Goal: Communication & Community: Participate in discussion

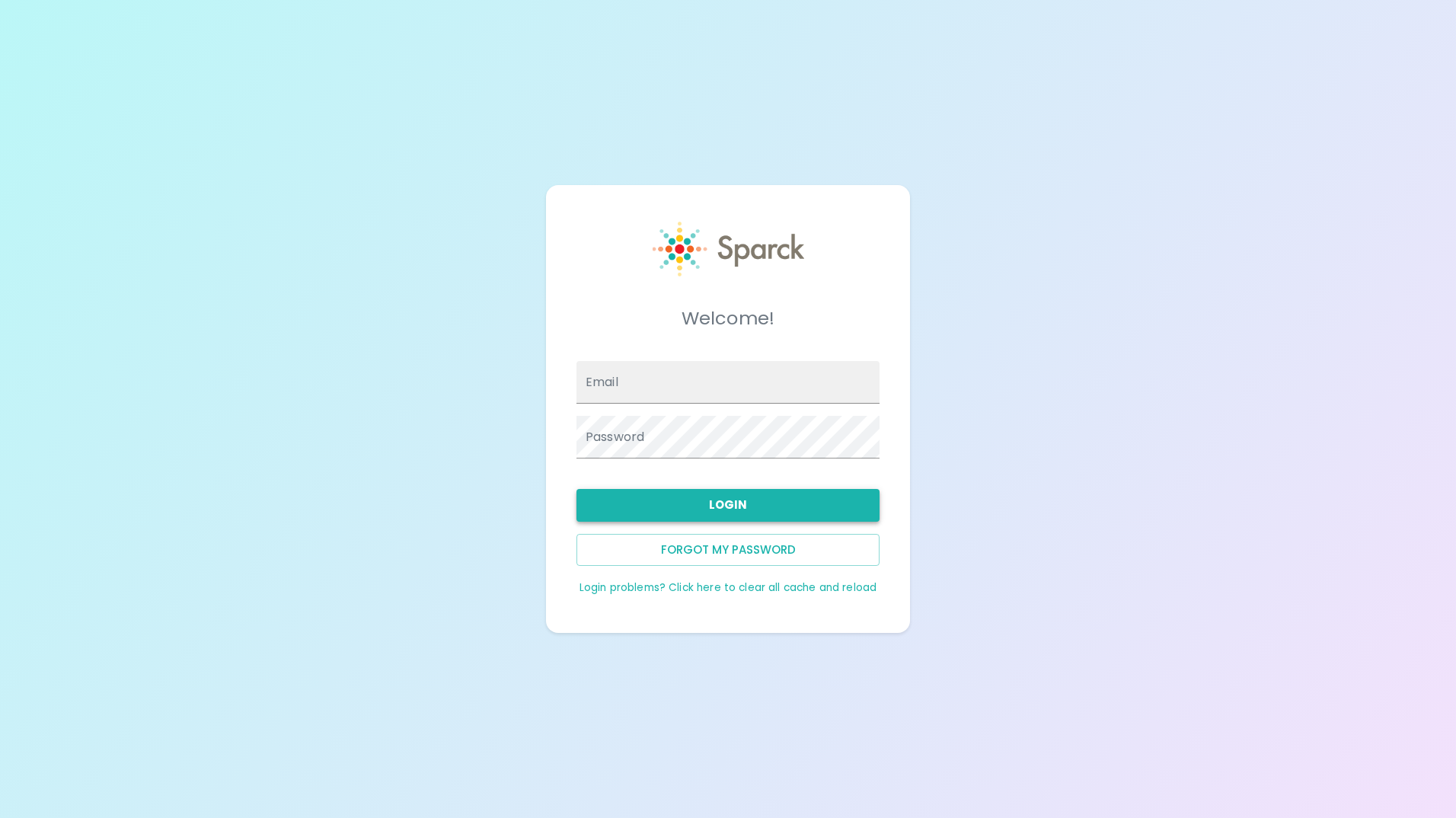
type input "[EMAIL_ADDRESS][DOMAIN_NAME]"
click at [707, 509] on button "Login" at bounding box center [728, 504] width 303 height 32
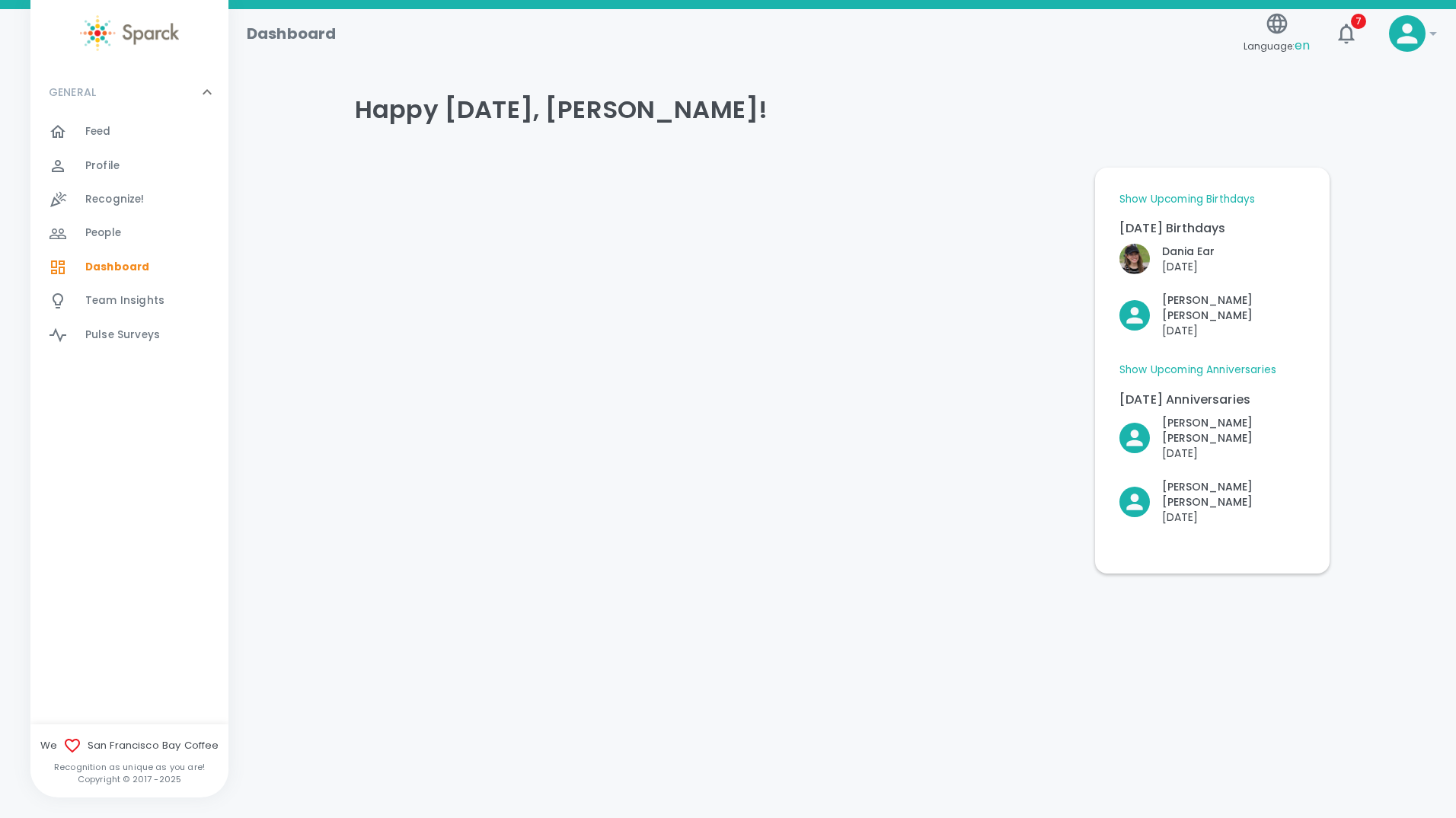
click at [1150, 628] on html "Skip Navigation Dashboard Language: en 7 ! GENERAL 0 Feed 0 Profile 0 Recognize…" at bounding box center [728, 326] width 1456 height 653
click at [99, 133] on span "Feed" at bounding box center [99, 131] width 26 height 15
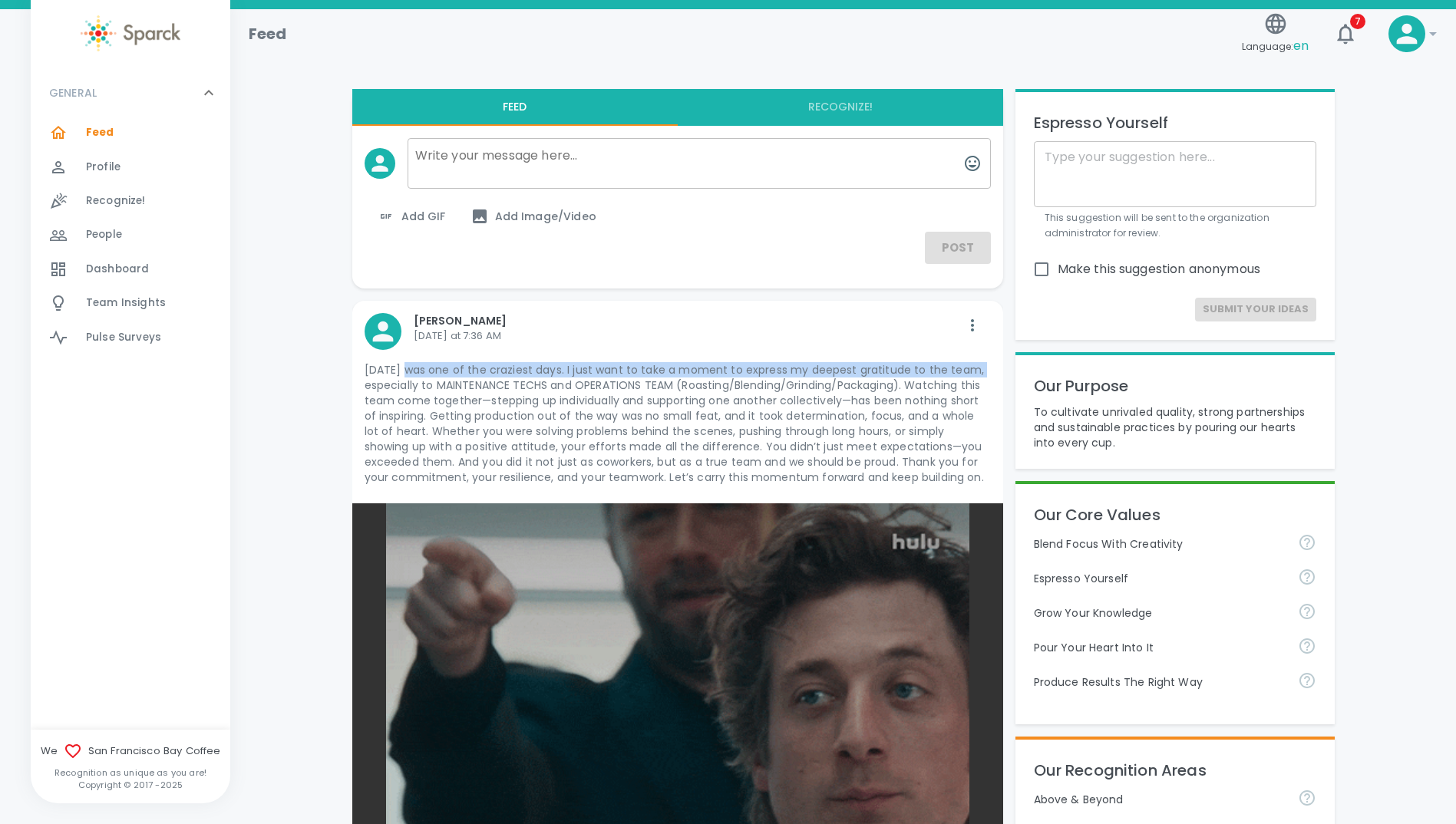
drag, startPoint x: 405, startPoint y: 369, endPoint x: 975, endPoint y: 373, distance: 570.0
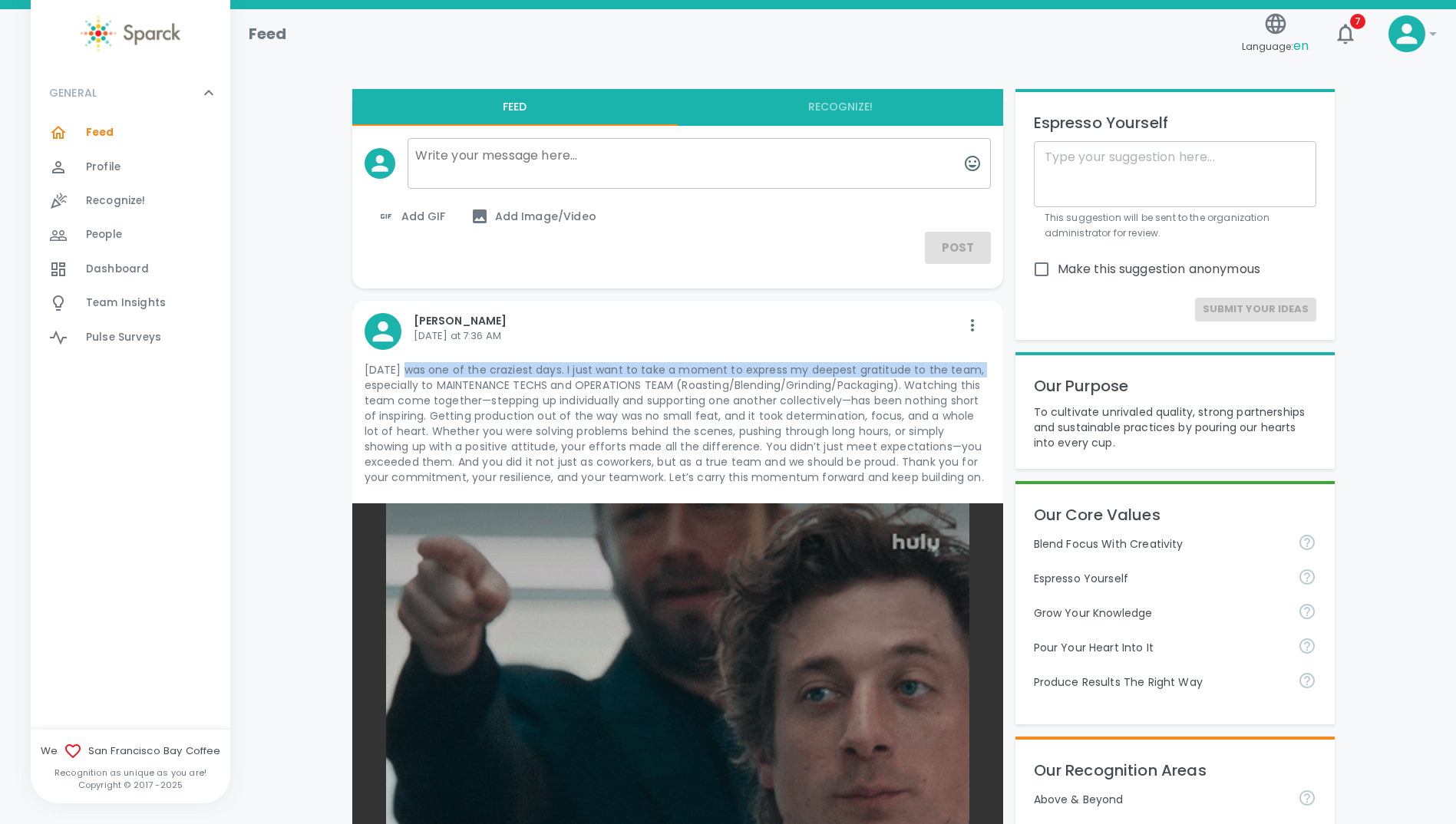
click at [975, 373] on p "[DATE] was one of the craziest days. I just want to take a moment to express my…" at bounding box center [677, 423] width 627 height 123
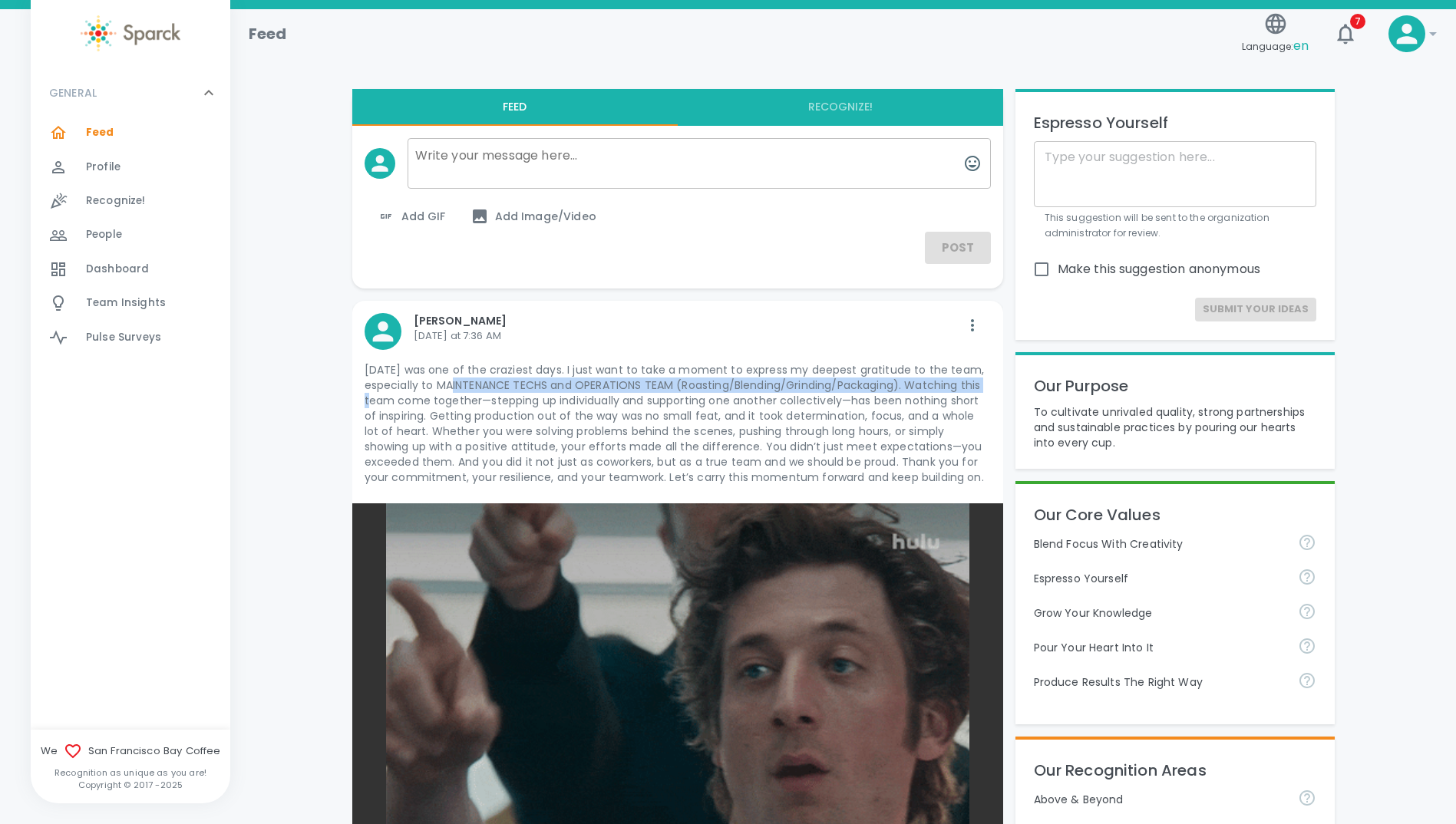
drag, startPoint x: 429, startPoint y: 385, endPoint x: 979, endPoint y: 386, distance: 550.0
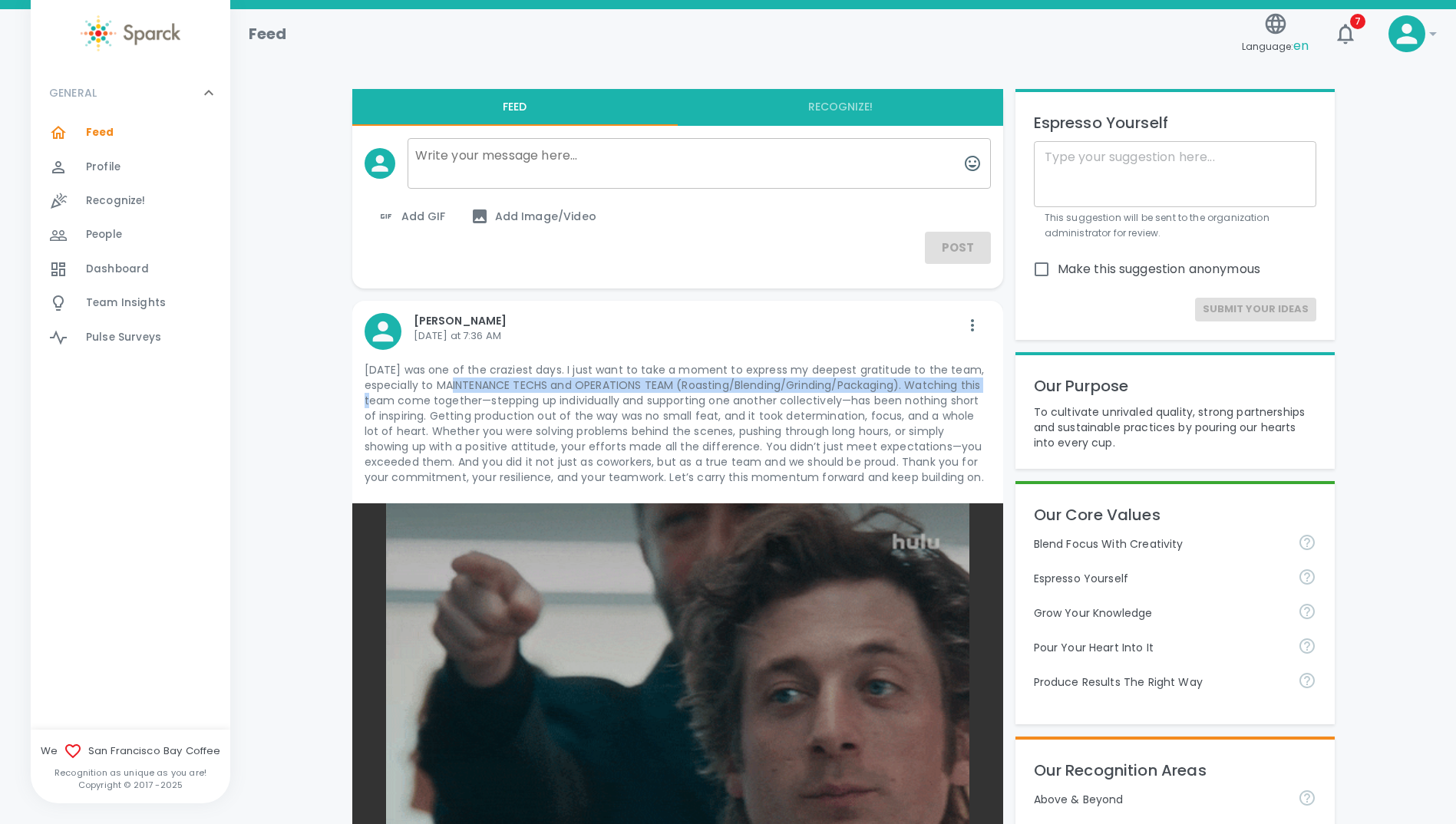
click at [979, 386] on p "[DATE] was one of the craziest days. I just want to take a moment to express my…" at bounding box center [677, 423] width 627 height 123
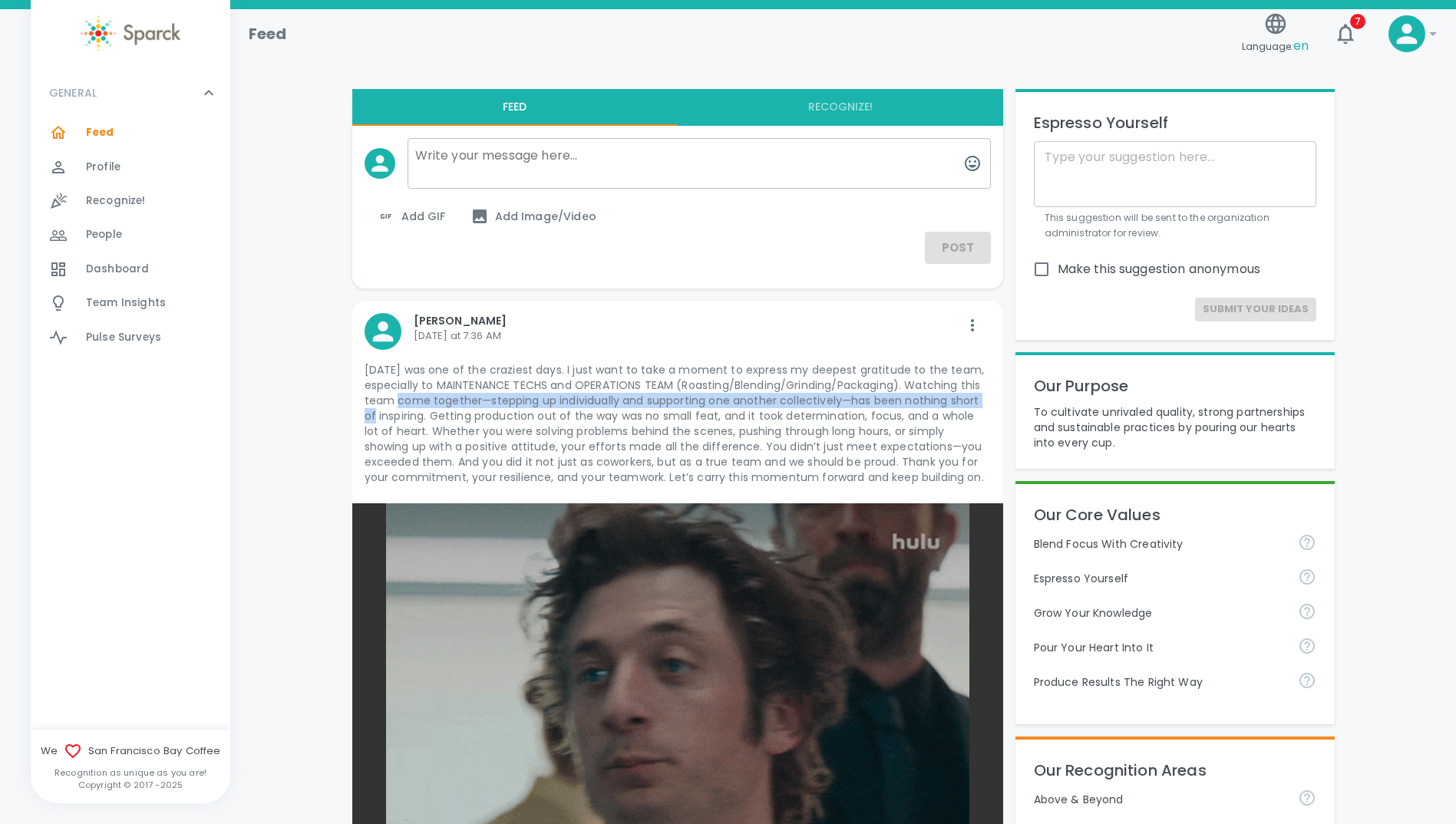
drag, startPoint x: 374, startPoint y: 403, endPoint x: 985, endPoint y: 401, distance: 611.0
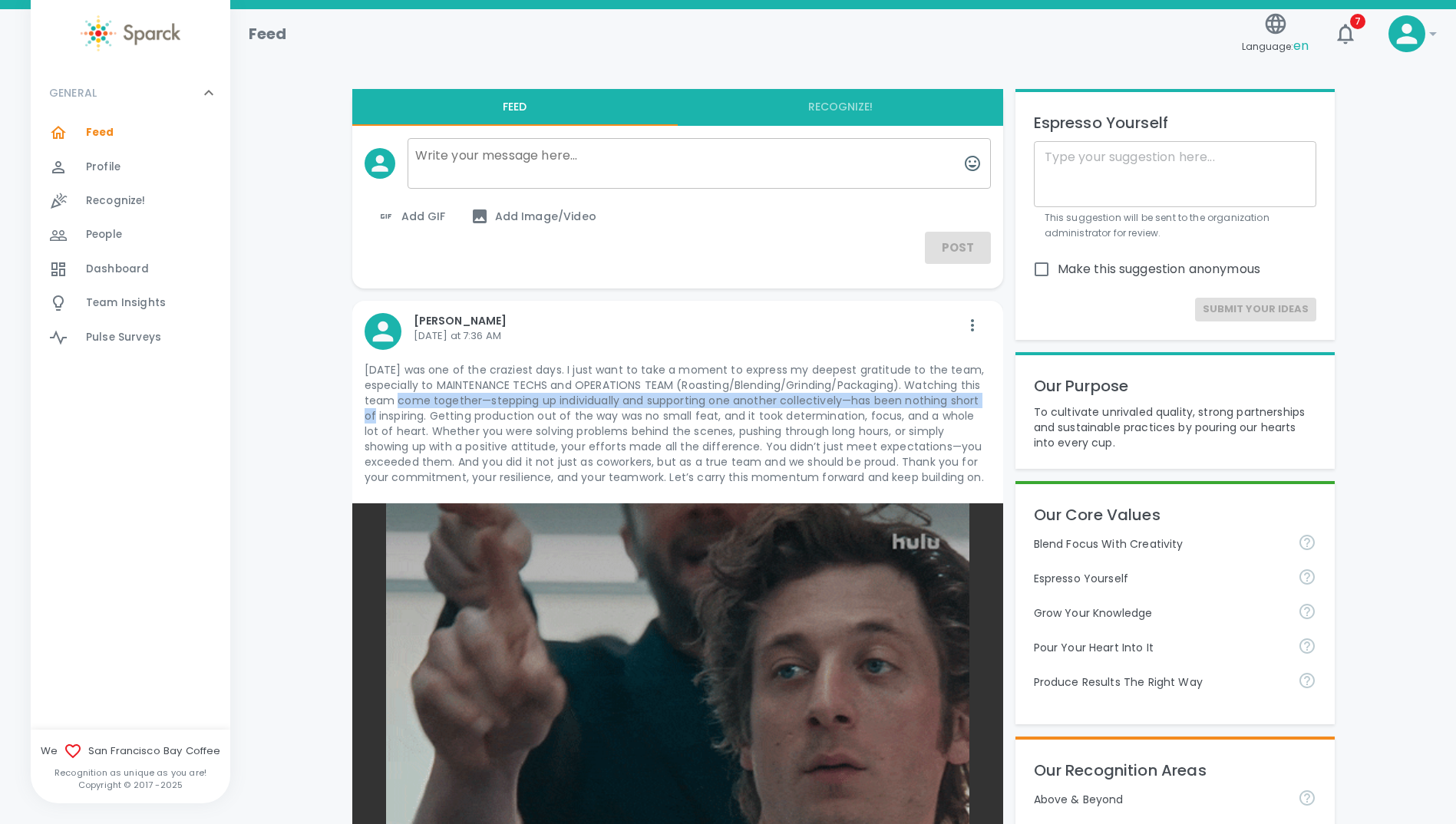
click at [985, 401] on p "[DATE] was one of the craziest days. I just want to take a moment to express my…" at bounding box center [677, 423] width 627 height 123
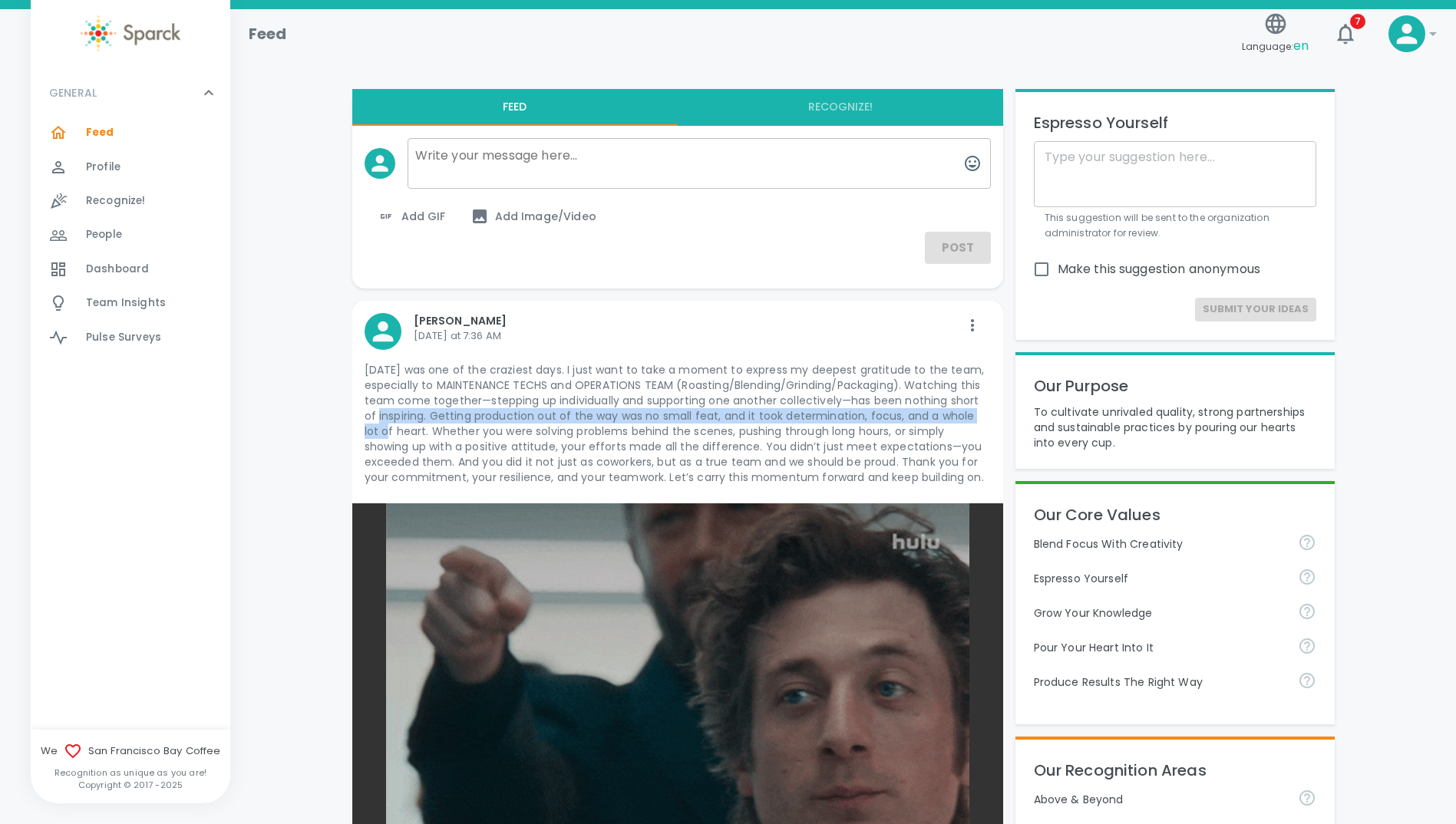
drag, startPoint x: 368, startPoint y: 418, endPoint x: 979, endPoint y: 420, distance: 611.0
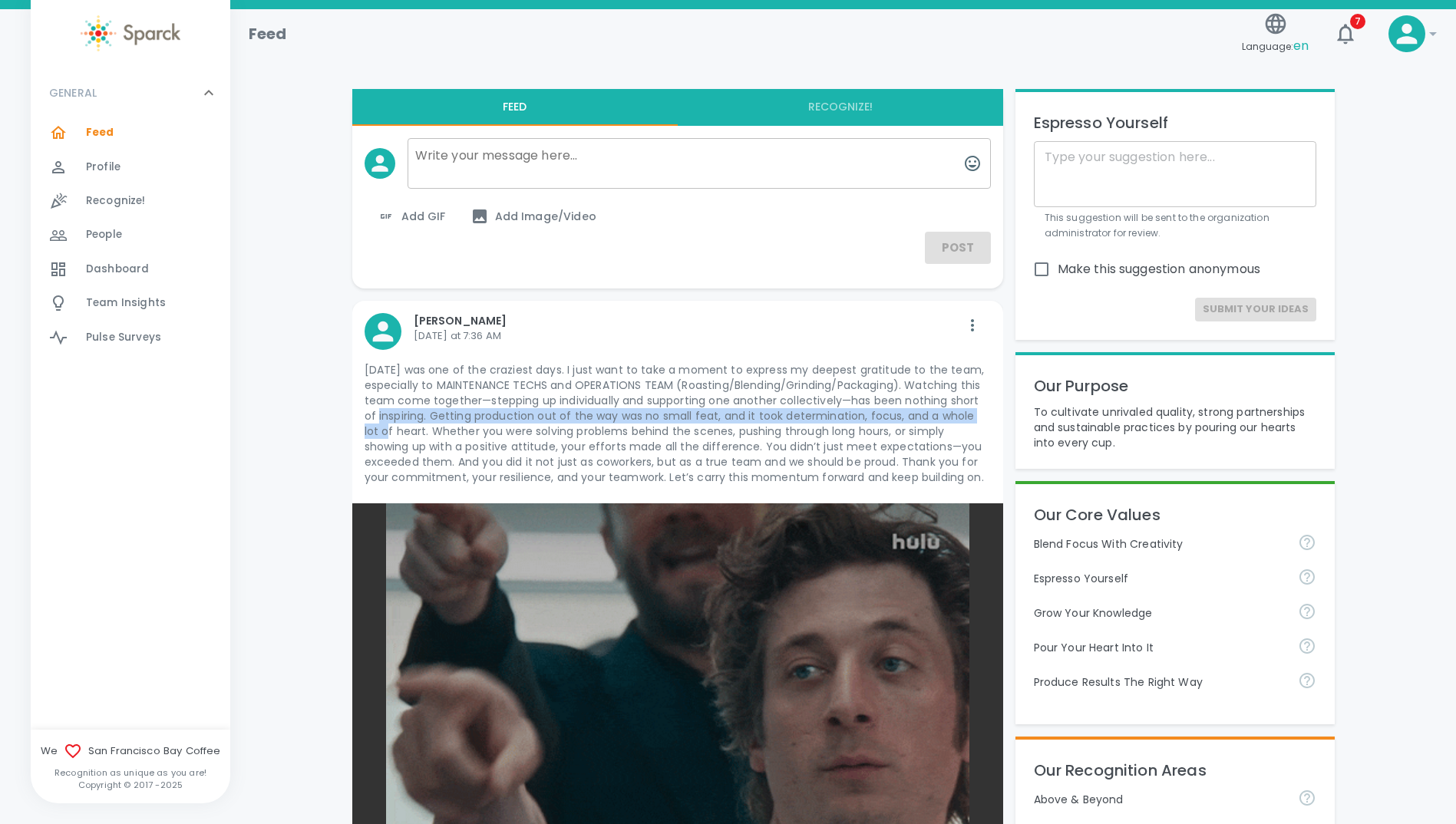
click at [979, 420] on p "[DATE] was one of the craziest days. I just want to take a moment to express my…" at bounding box center [677, 423] width 627 height 123
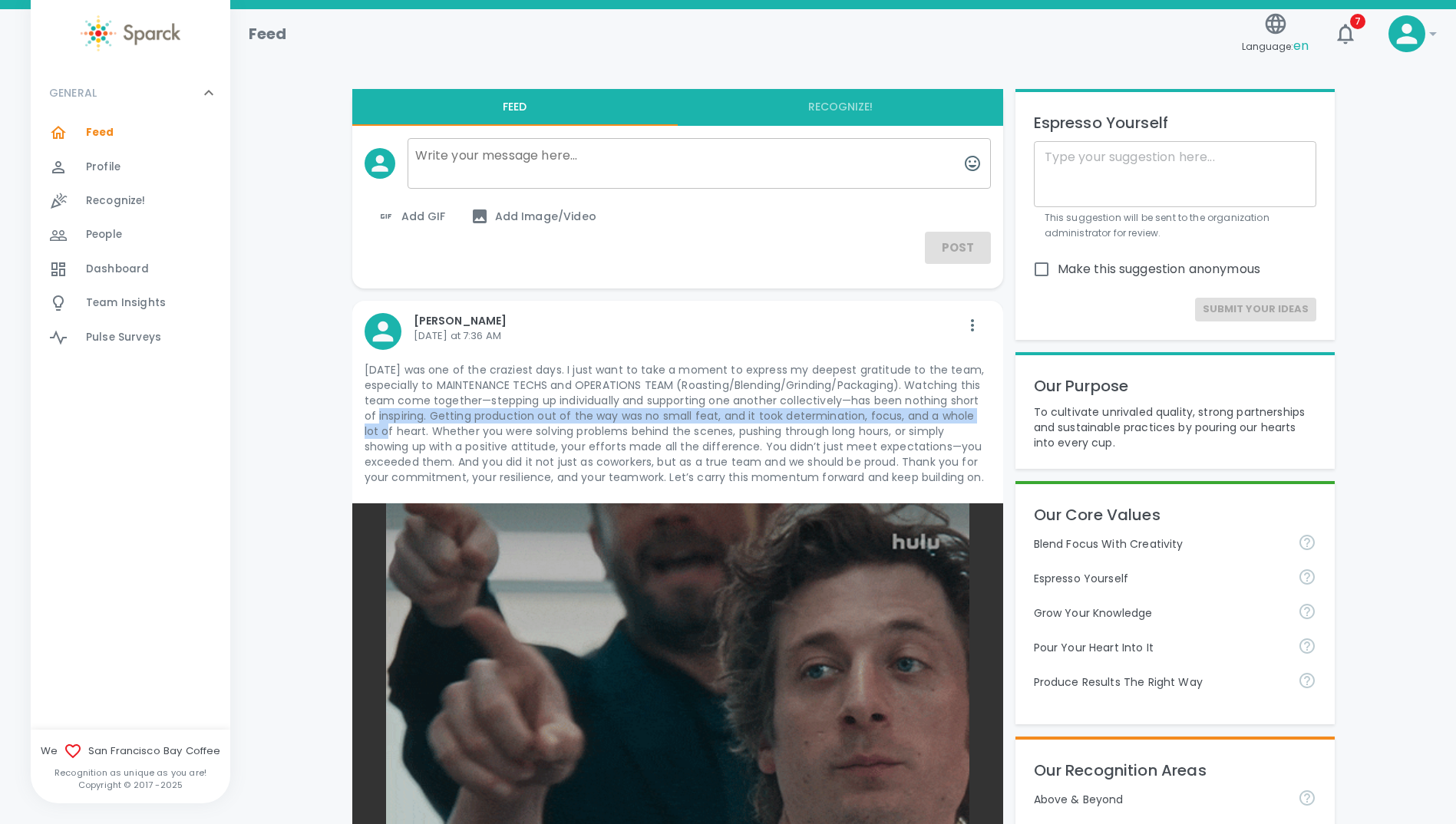
scroll to position [76, 0]
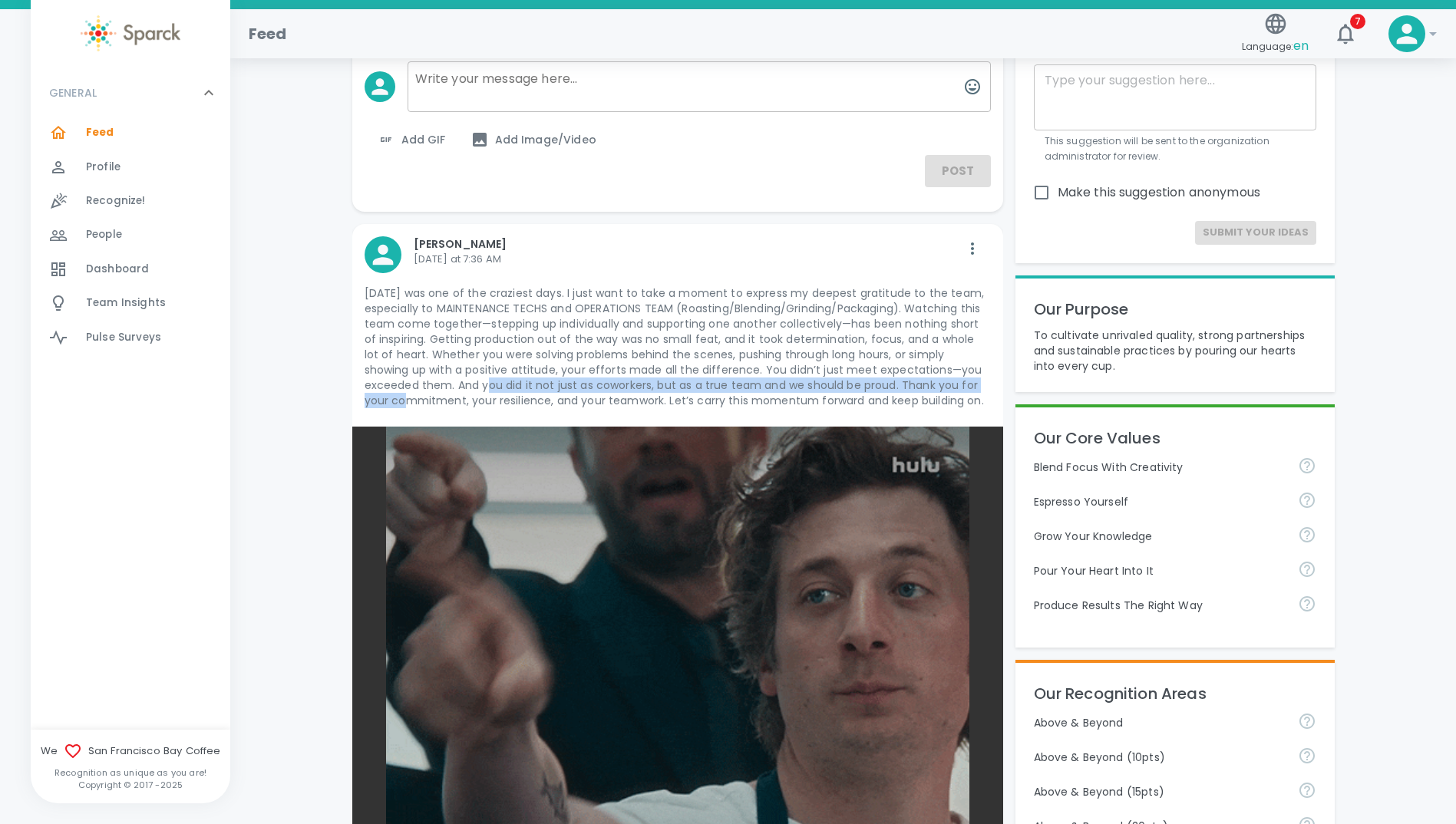
drag, startPoint x: 444, startPoint y: 393, endPoint x: 944, endPoint y: 384, distance: 500.1
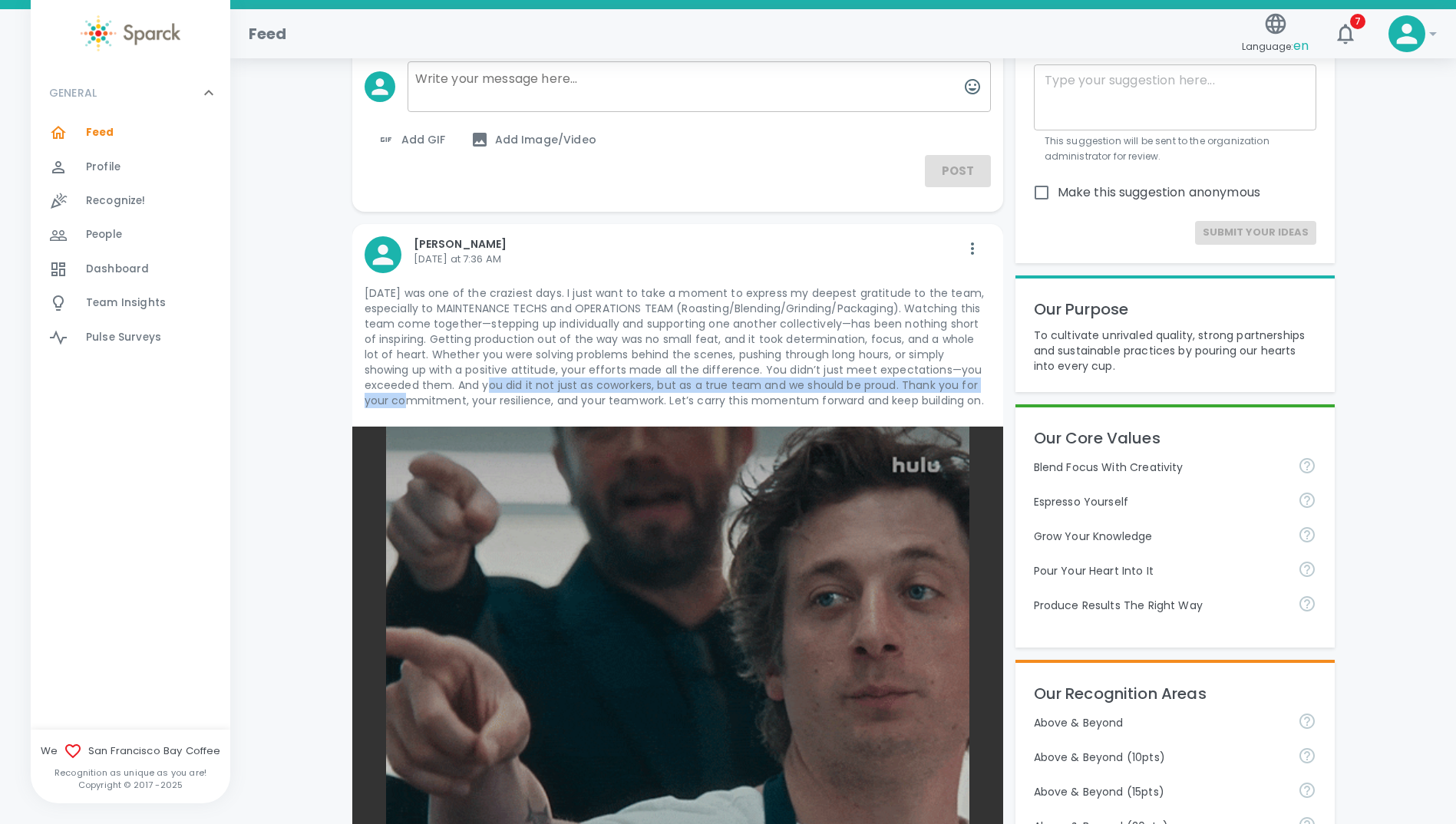
click at [944, 384] on p "[DATE] was one of the craziest days. I just want to take a moment to express my…" at bounding box center [677, 347] width 627 height 123
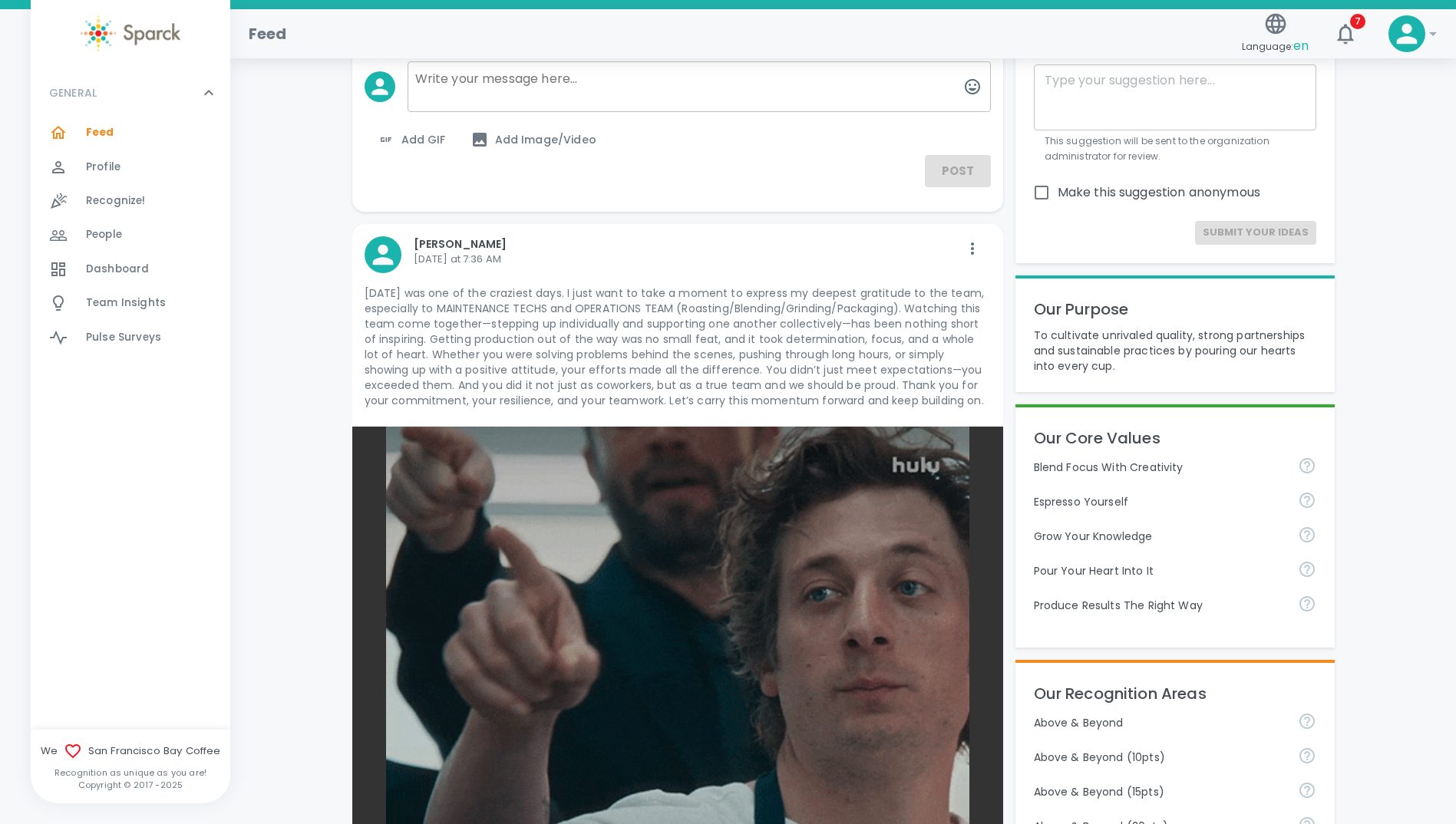
click at [797, 320] on p "[DATE] was one of the craziest days. I just want to take a moment to express my…" at bounding box center [677, 347] width 627 height 123
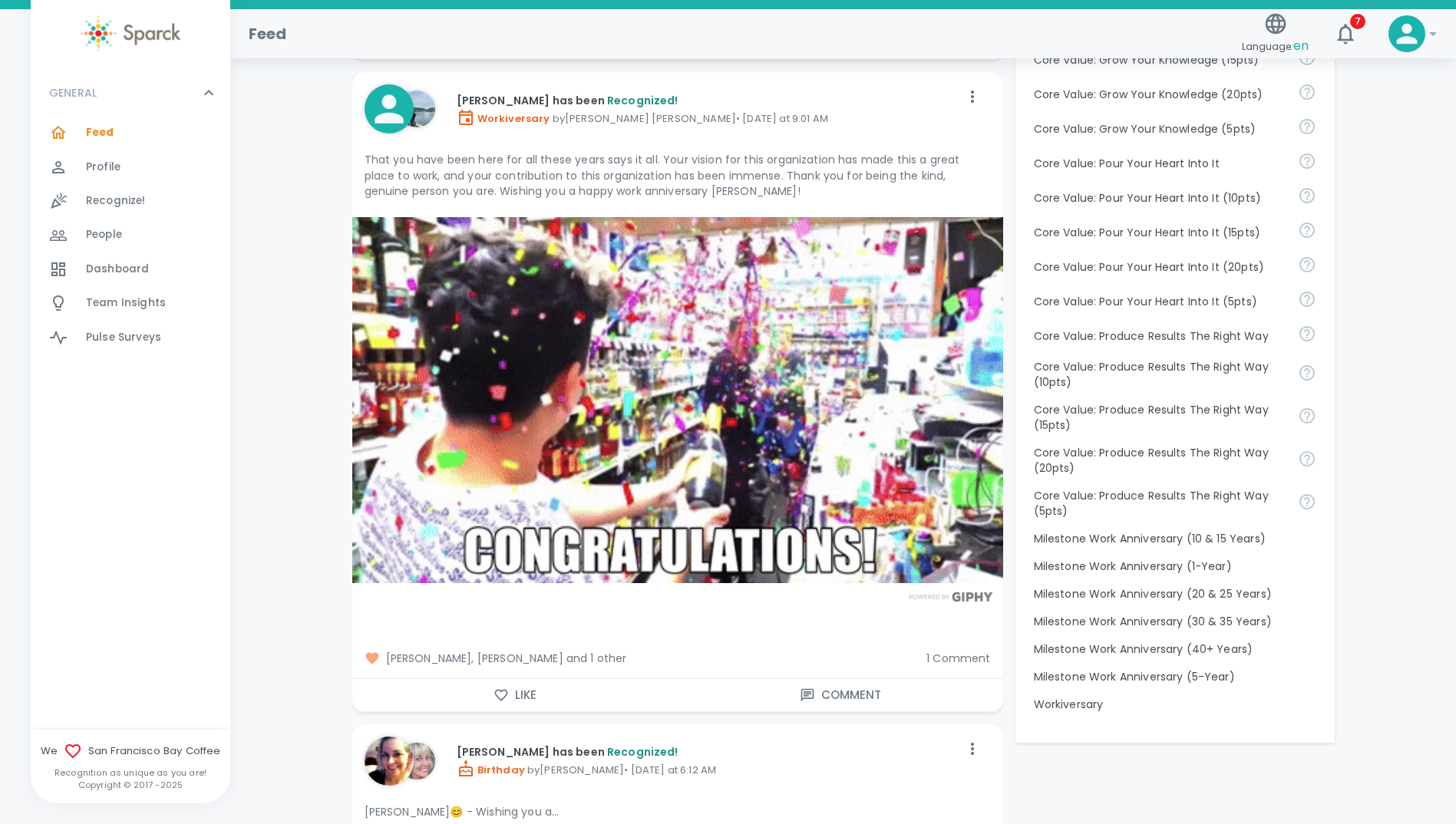
scroll to position [1534, 0]
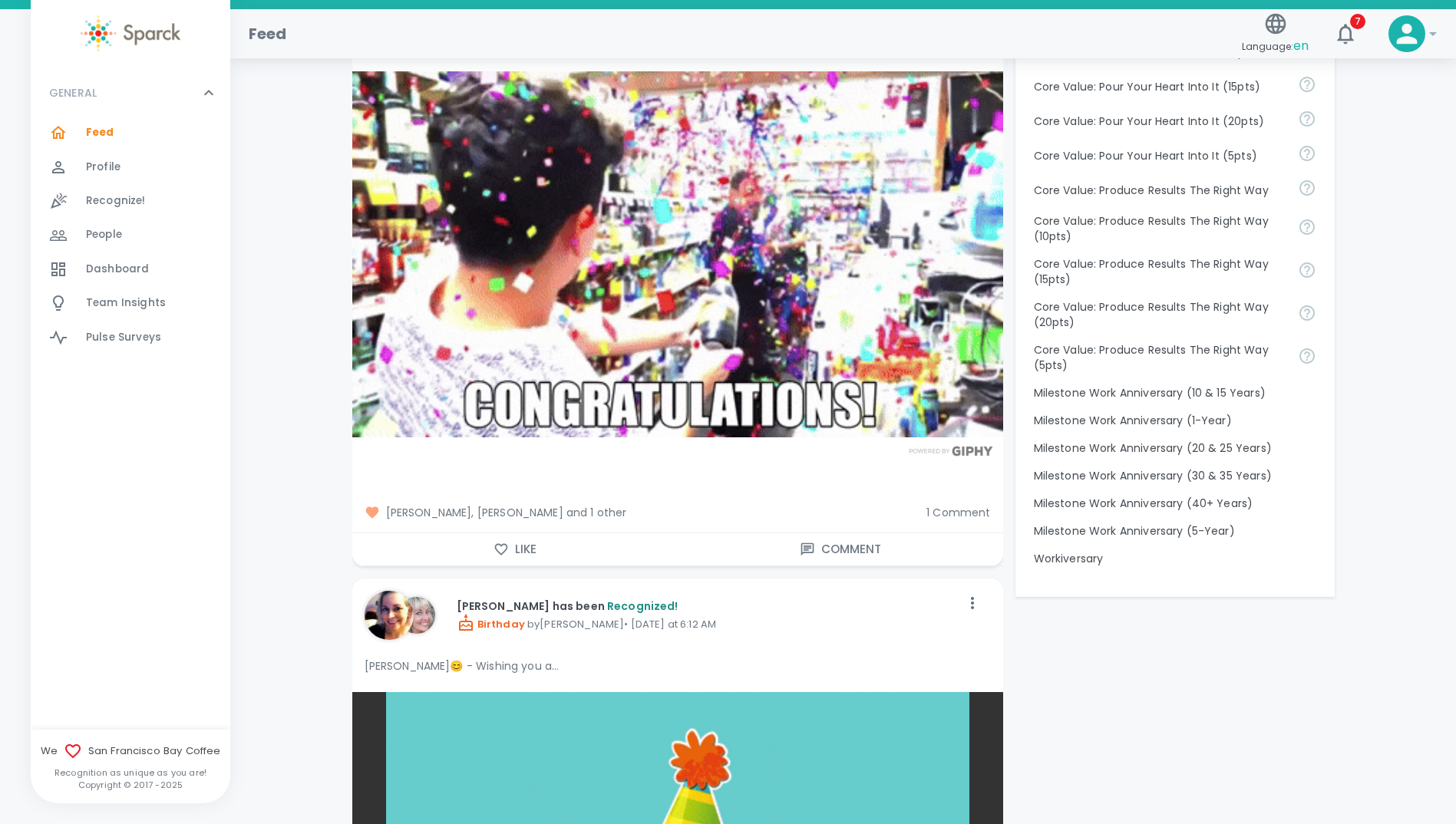
click at [948, 512] on span "1 Comment" at bounding box center [958, 512] width 64 height 16
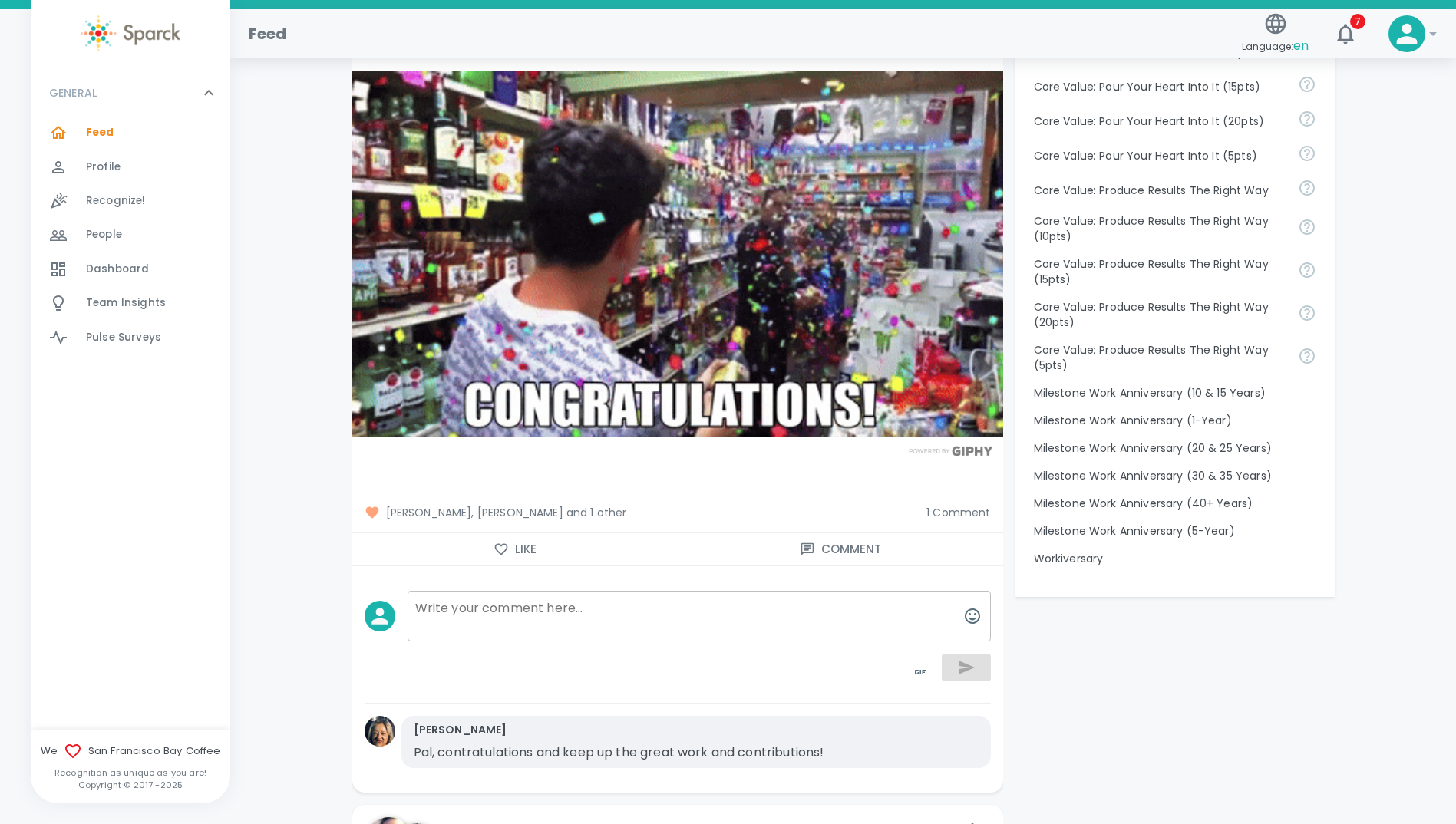
scroll to position [1611, 0]
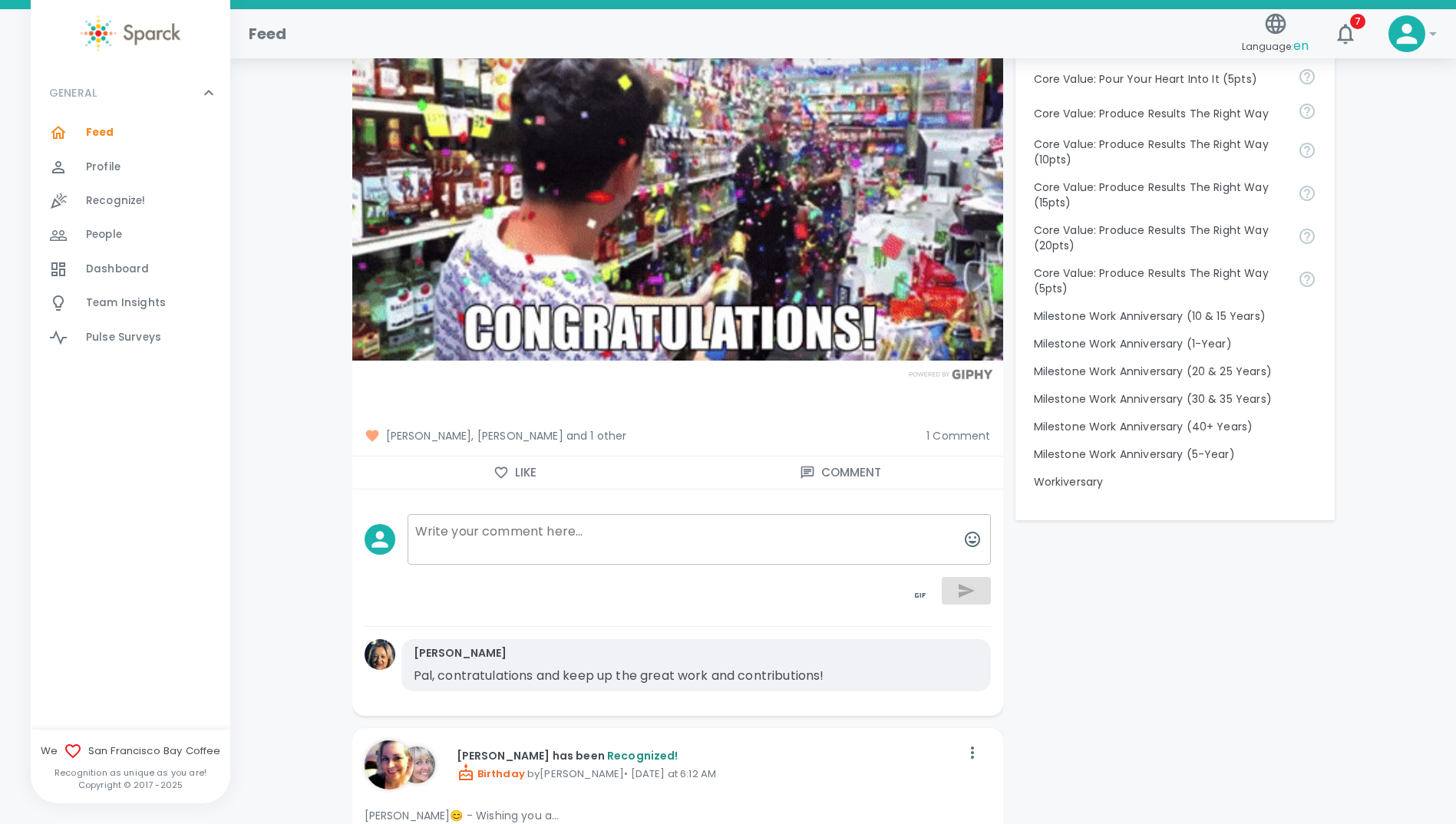
click at [503, 474] on icon "button" at bounding box center [501, 472] width 16 height 16
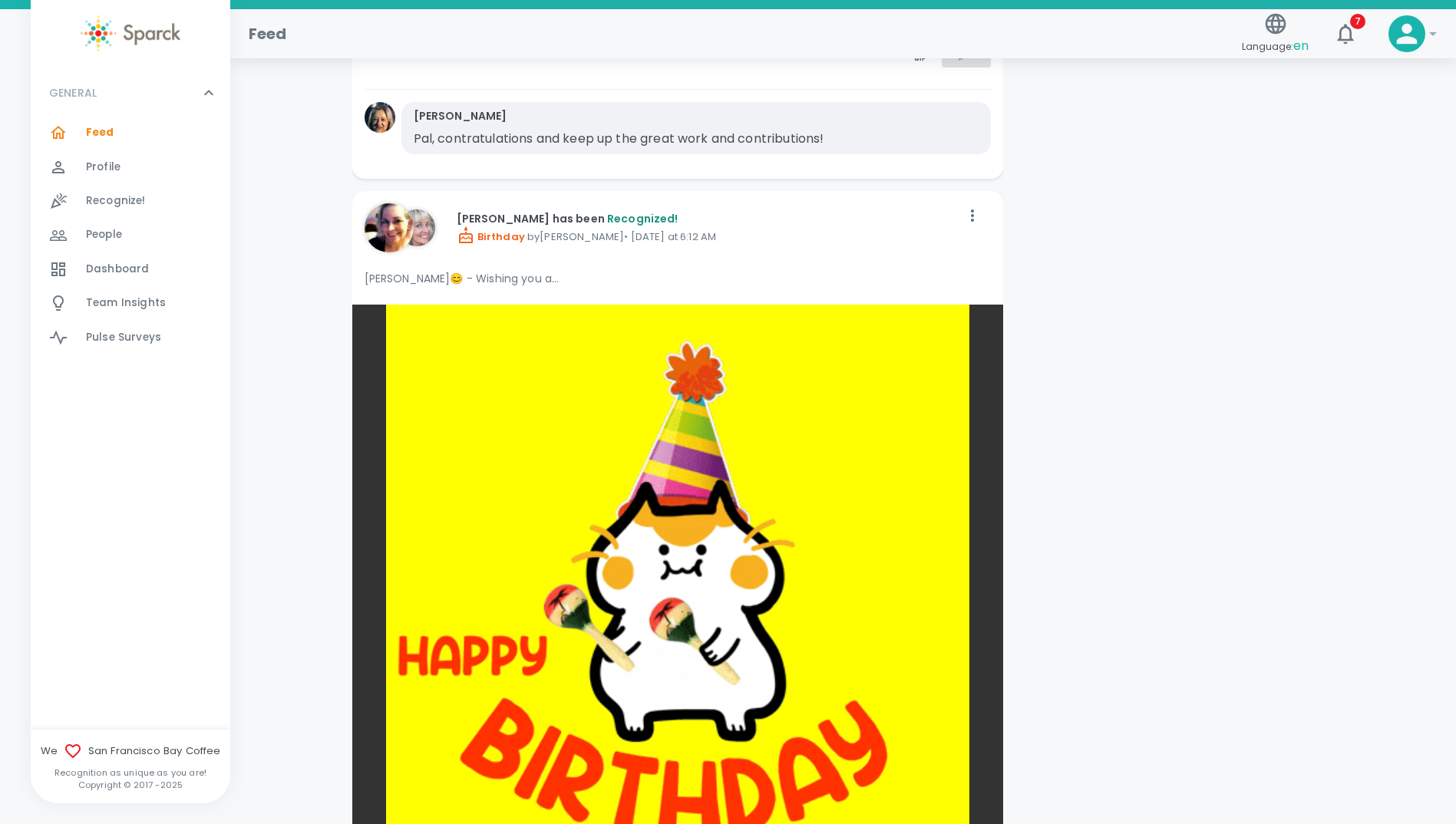
scroll to position [2531, 0]
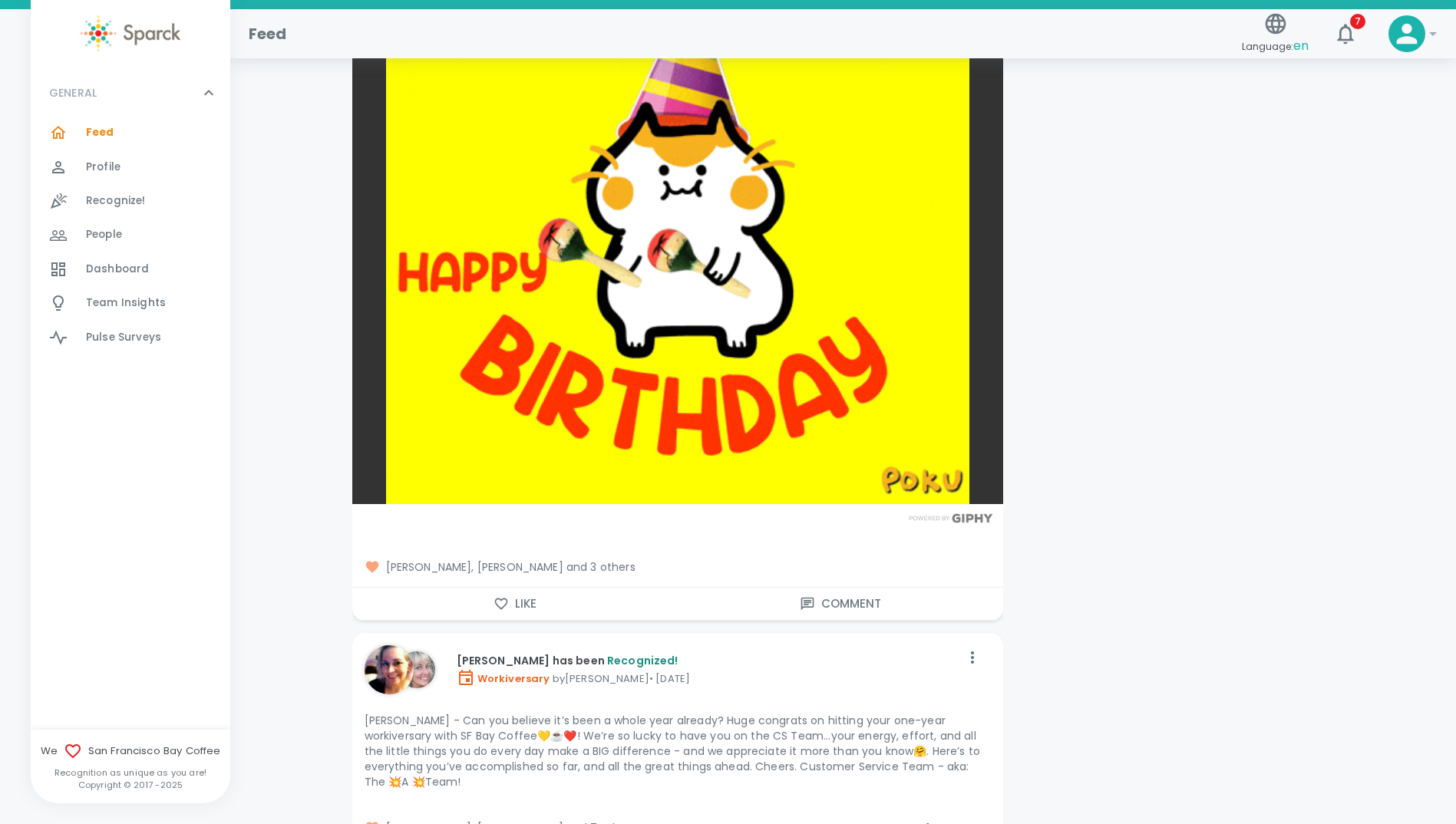
click at [597, 567] on span "[PERSON_NAME], [PERSON_NAME] and 3 others" at bounding box center [677, 566] width 627 height 16
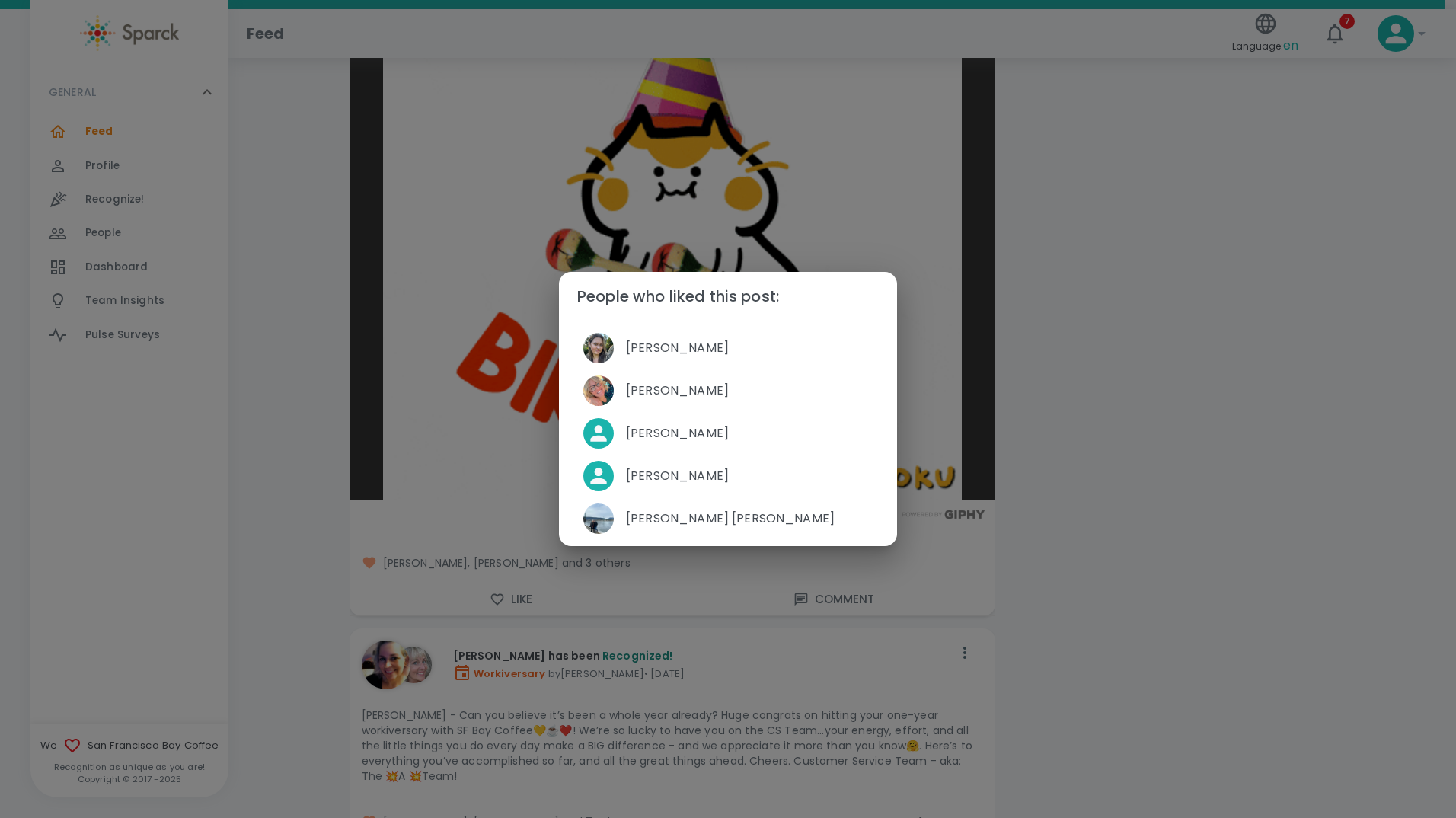
click at [284, 433] on div "People who liked this post: [PERSON_NAME] [PERSON_NAME] [PERSON_NAME] [PERSON_N…" at bounding box center [728, 409] width 1456 height 818
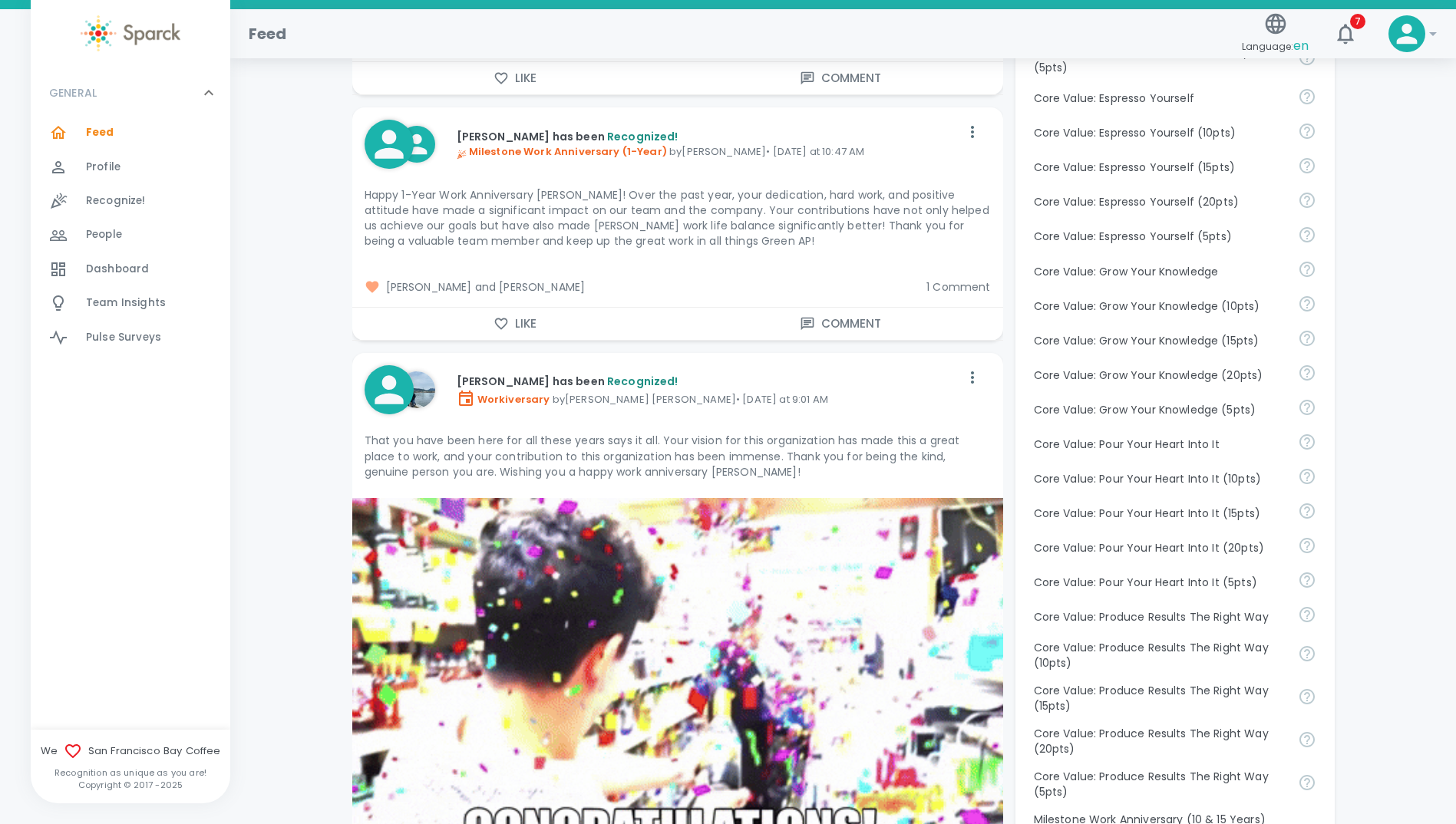
scroll to position [1073, 0]
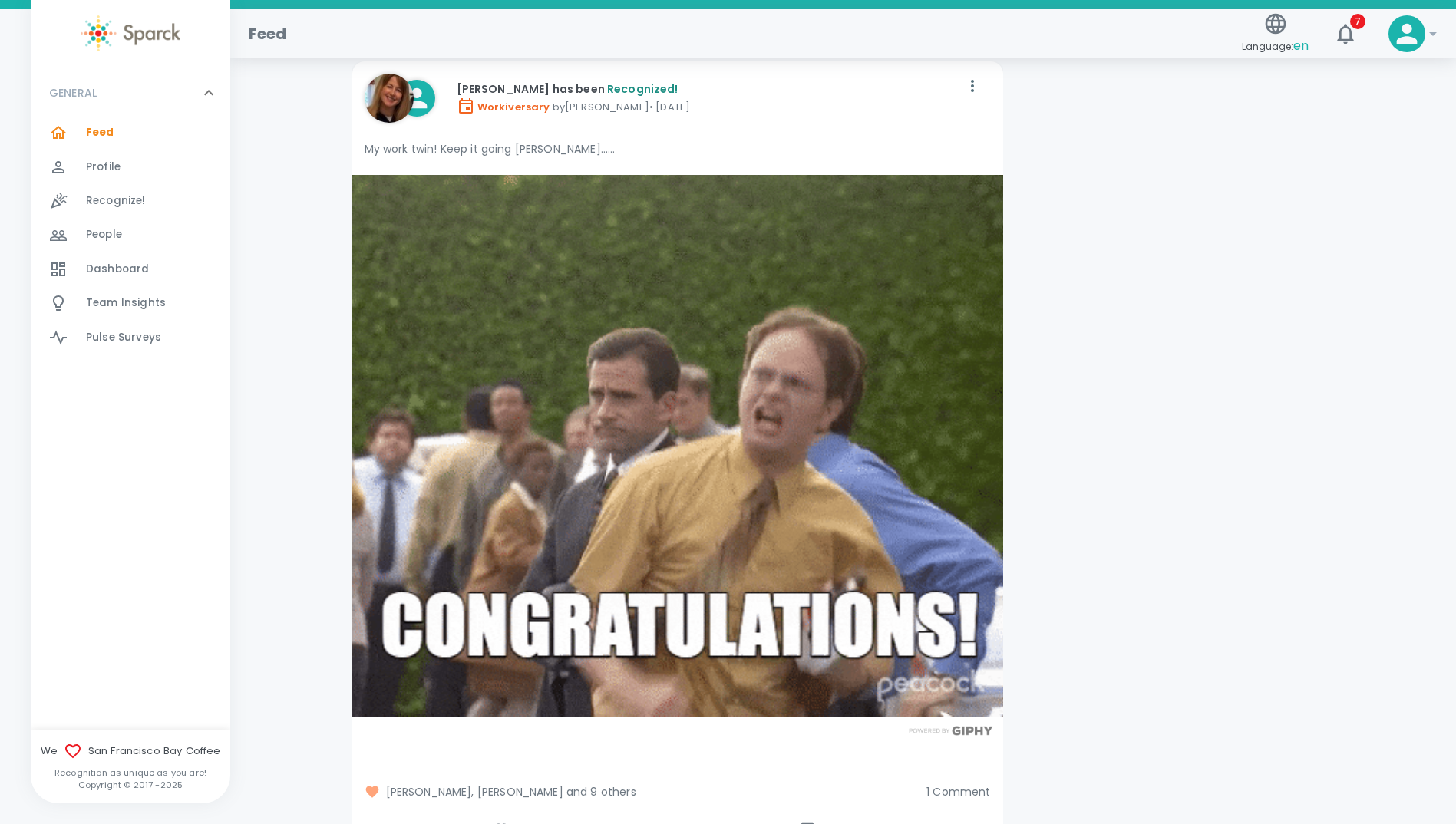
scroll to position [3452, 0]
